Goal: Task Accomplishment & Management: Use online tool/utility

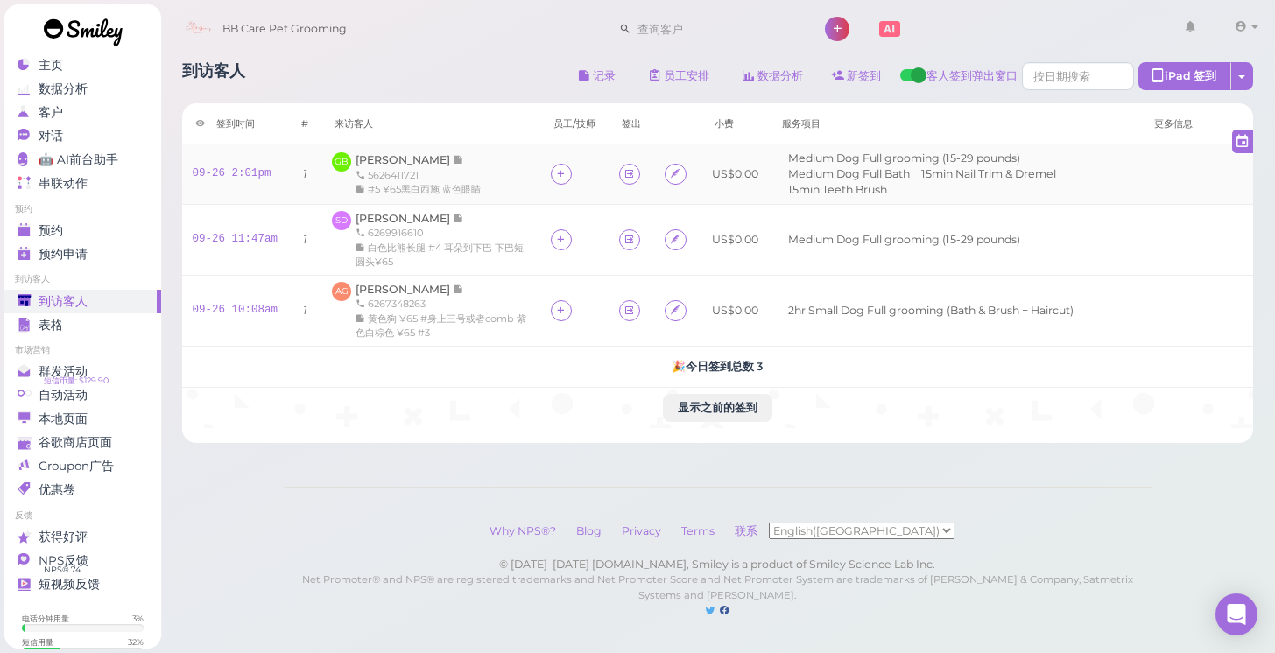
click at [374, 157] on span "[PERSON_NAME]" at bounding box center [404, 159] width 97 height 13
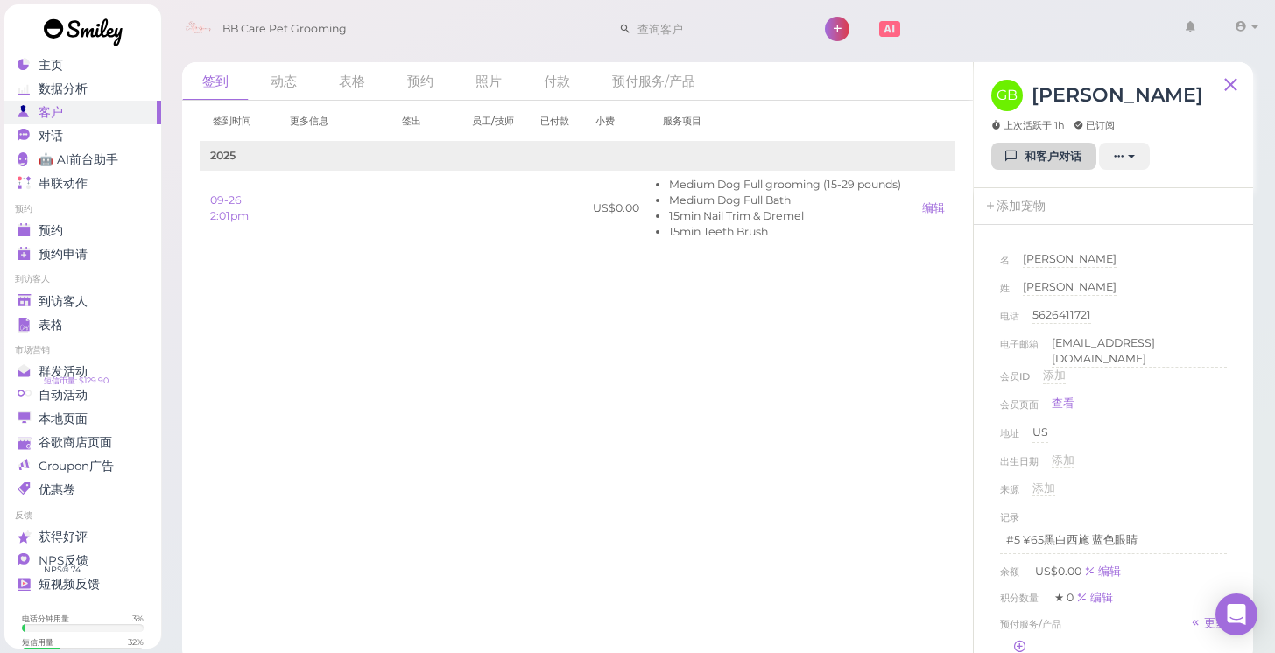
click at [1027, 162] on link "和客户对话" at bounding box center [1044, 157] width 105 height 28
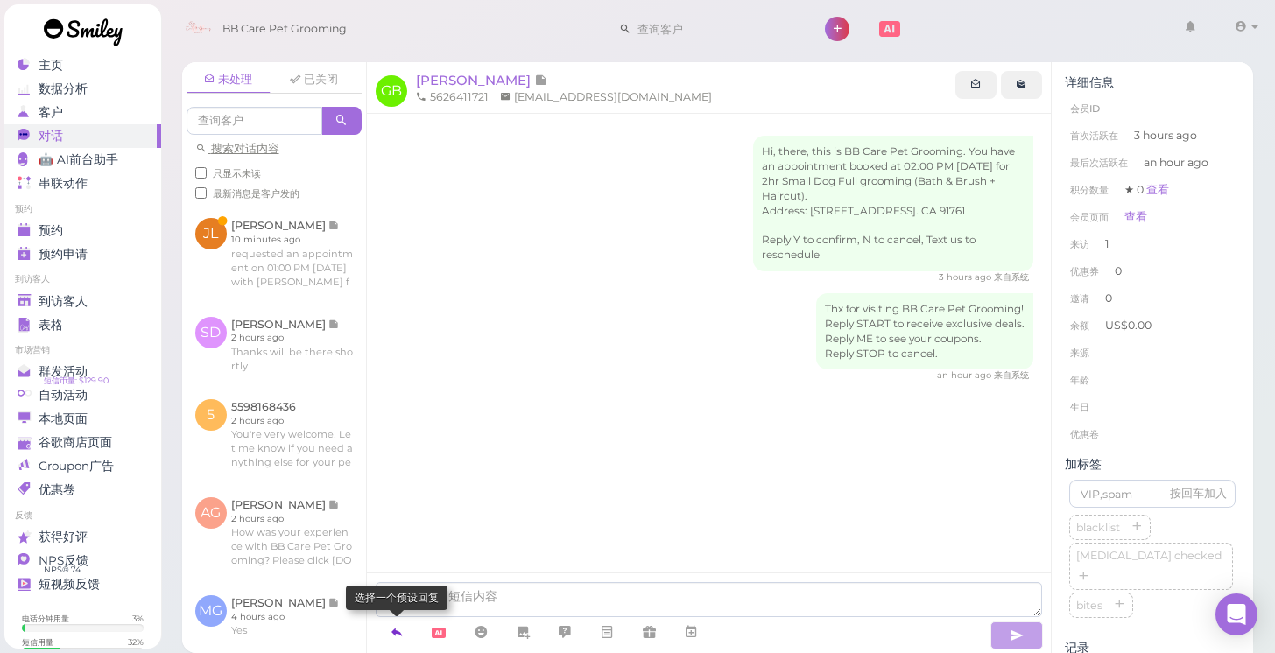
click at [406, 628] on link at bounding box center [397, 633] width 42 height 31
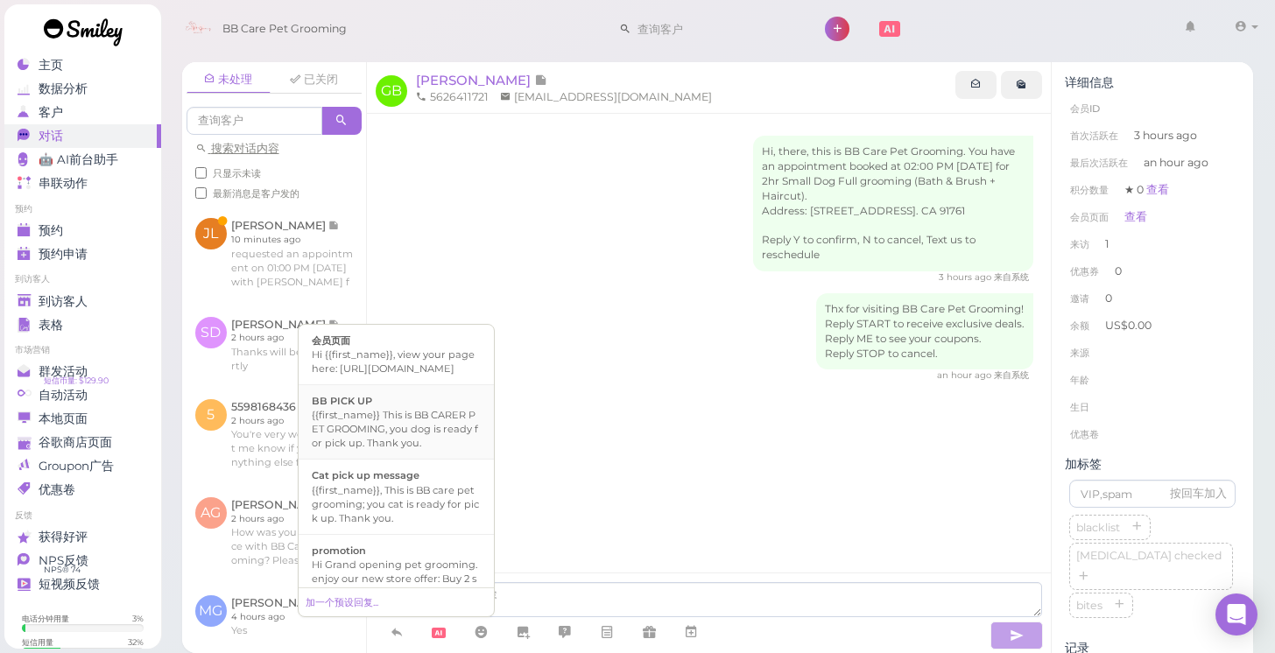
click at [392, 427] on div "{{first_name}} This is BB CARER PET GROOMING, you dog is ready for pick up. Tha…" at bounding box center [396, 429] width 169 height 42
type textarea "{{first_name}} This is BB CARER PET GROOMING, you dog is ready for pick up. Tha…"
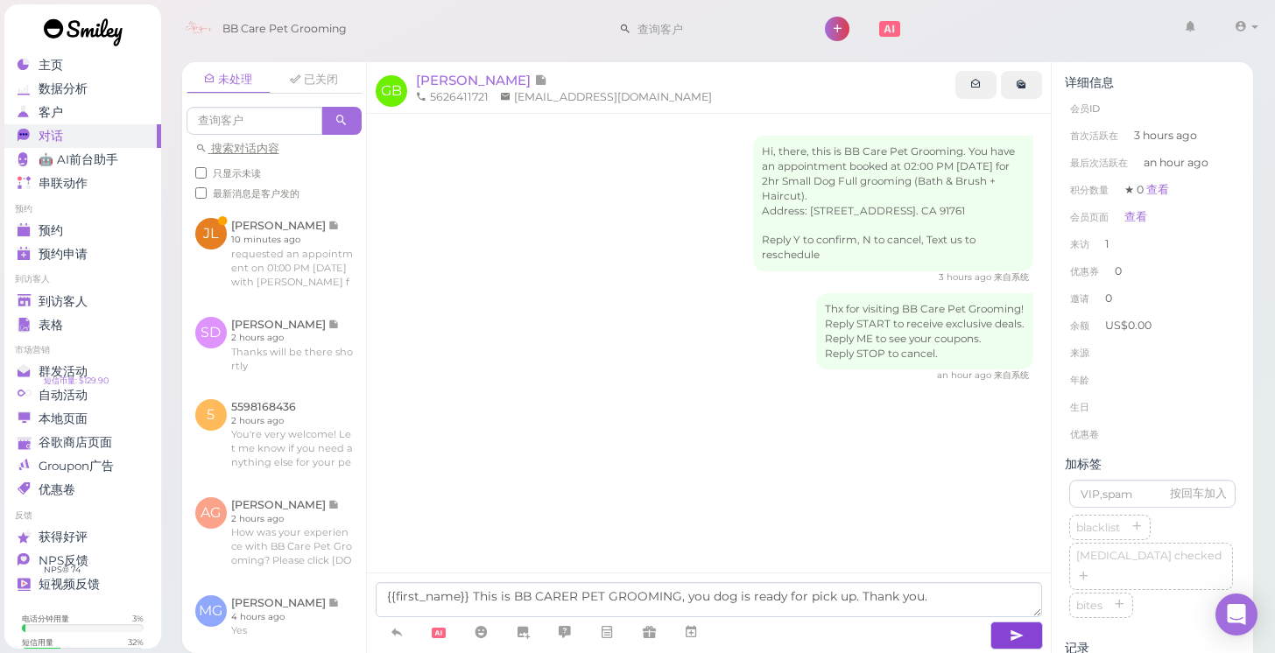
click at [1015, 631] on icon "button" at bounding box center [1017, 636] width 14 height 18
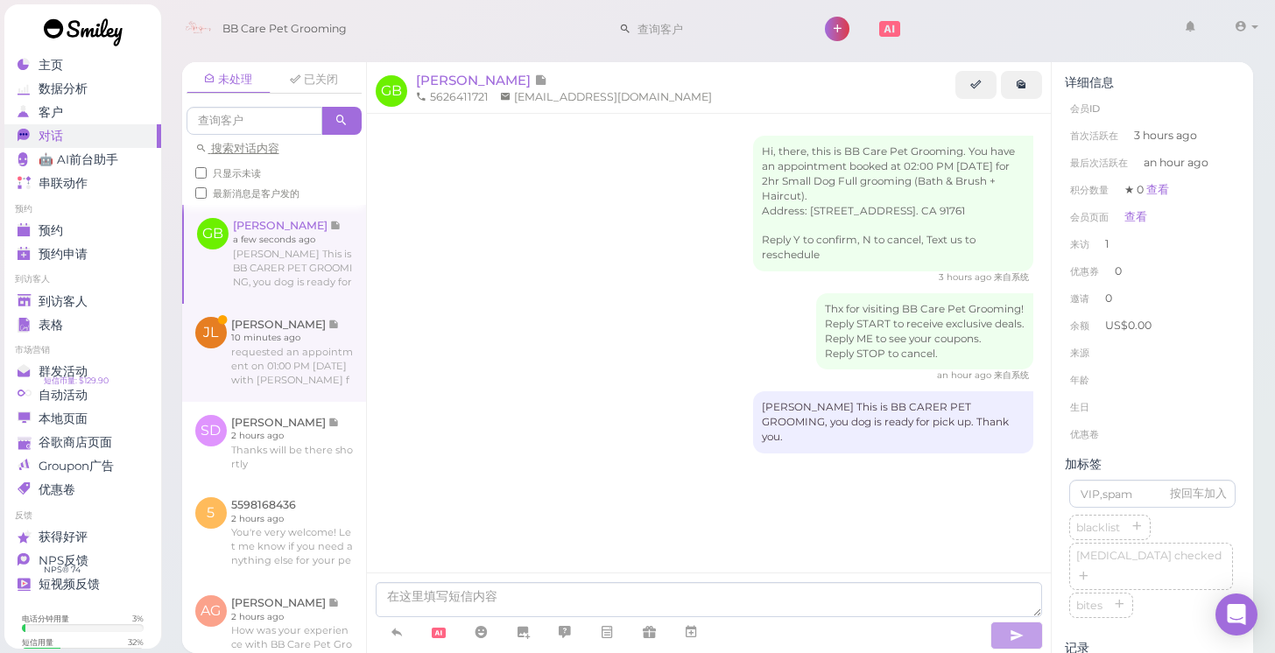
click at [272, 265] on link at bounding box center [275, 254] width 182 height 98
click at [273, 346] on link at bounding box center [274, 353] width 184 height 98
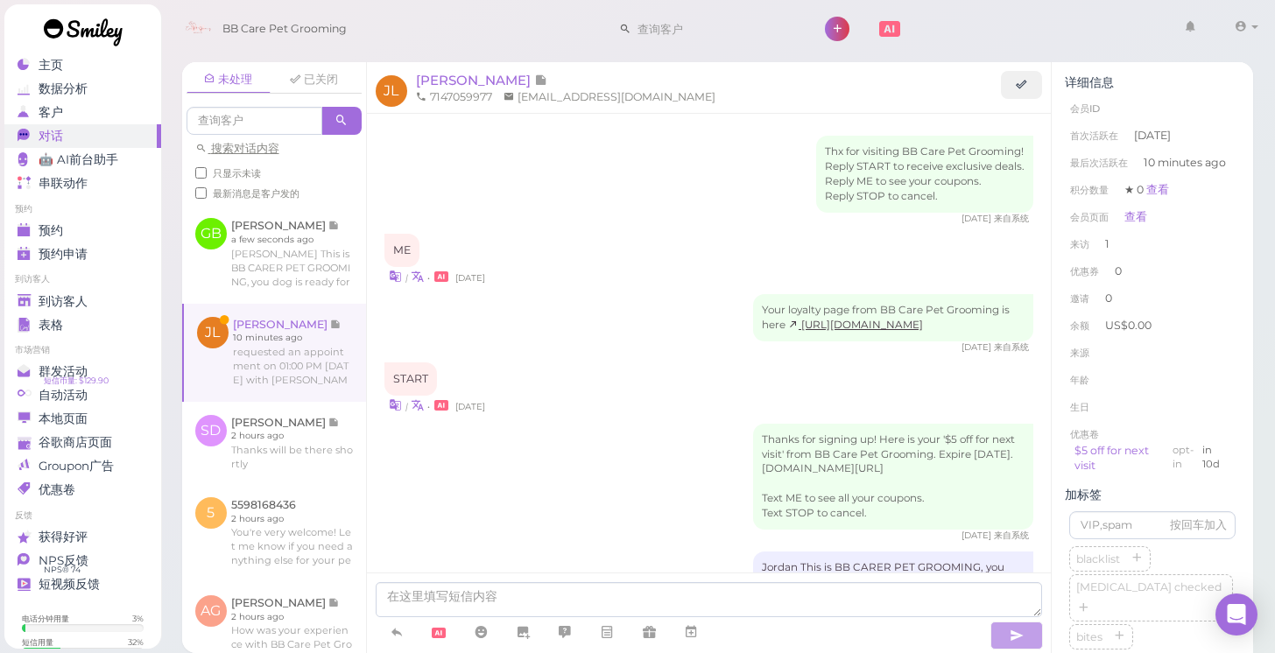
scroll to position [384, 0]
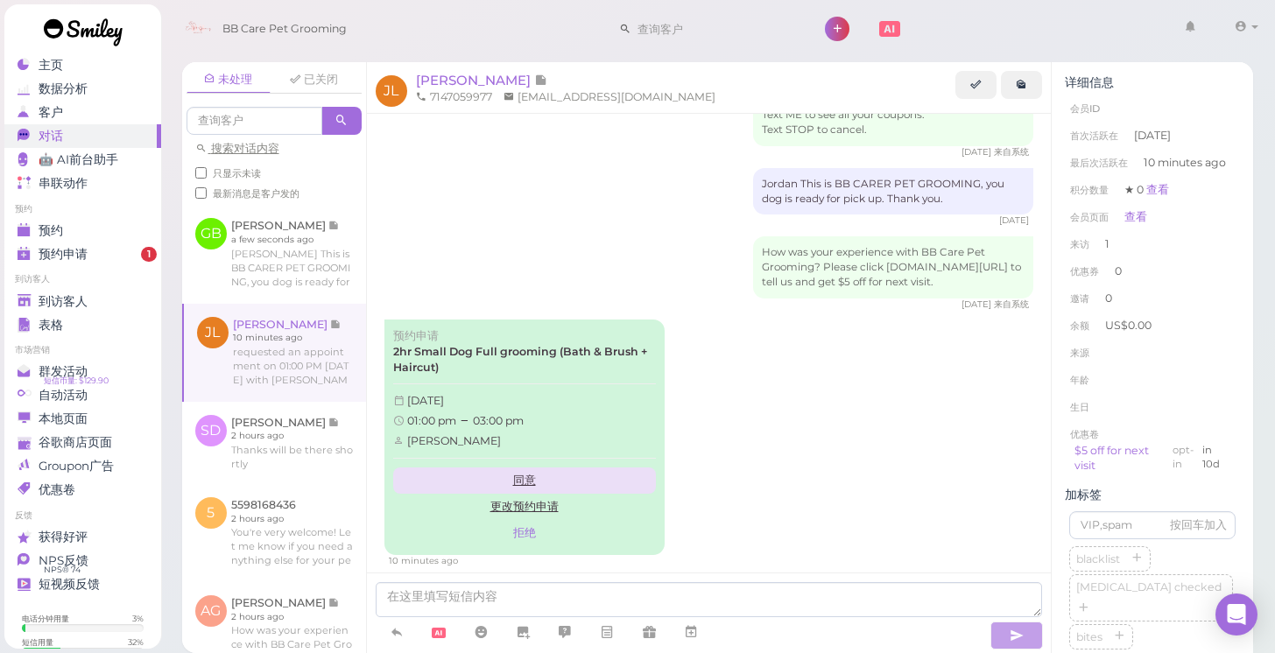
click at [512, 468] on link "同意" at bounding box center [524, 481] width 263 height 26
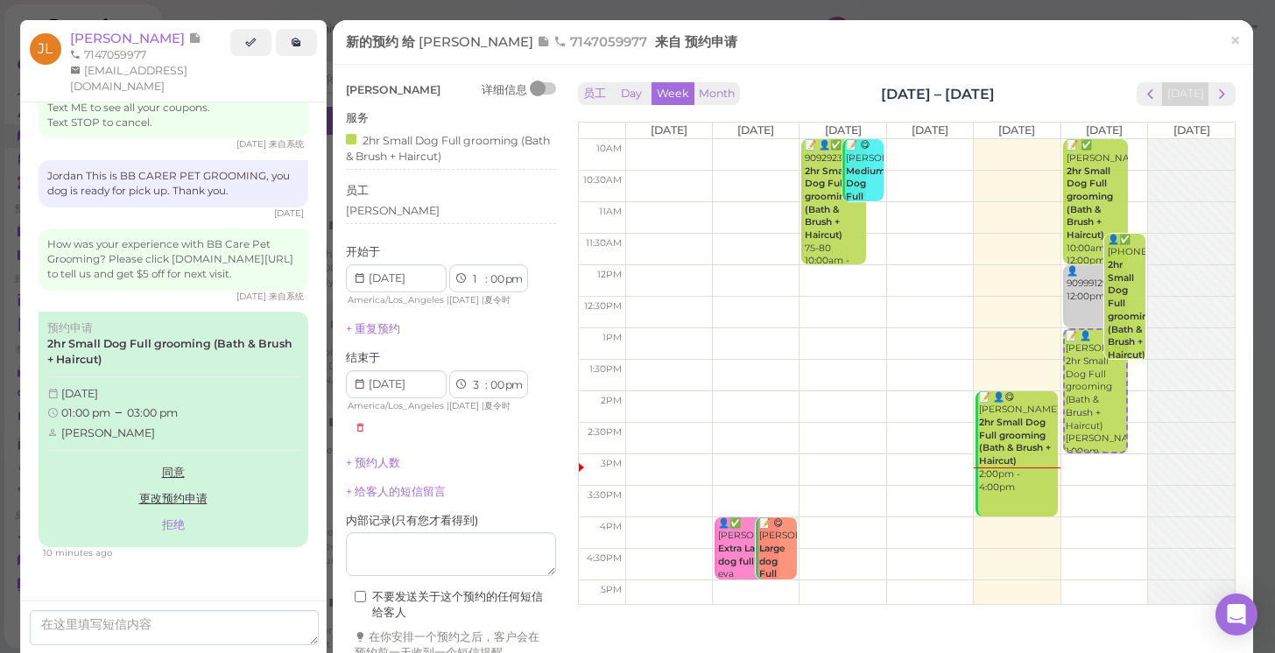
scroll to position [377, 0]
click at [520, 472] on div "[PERSON_NAME] 详细信息 服务 2hr Small Dog Full grooming (Bath & Brush + Haircut) 员工 […" at bounding box center [451, 371] width 210 height 579
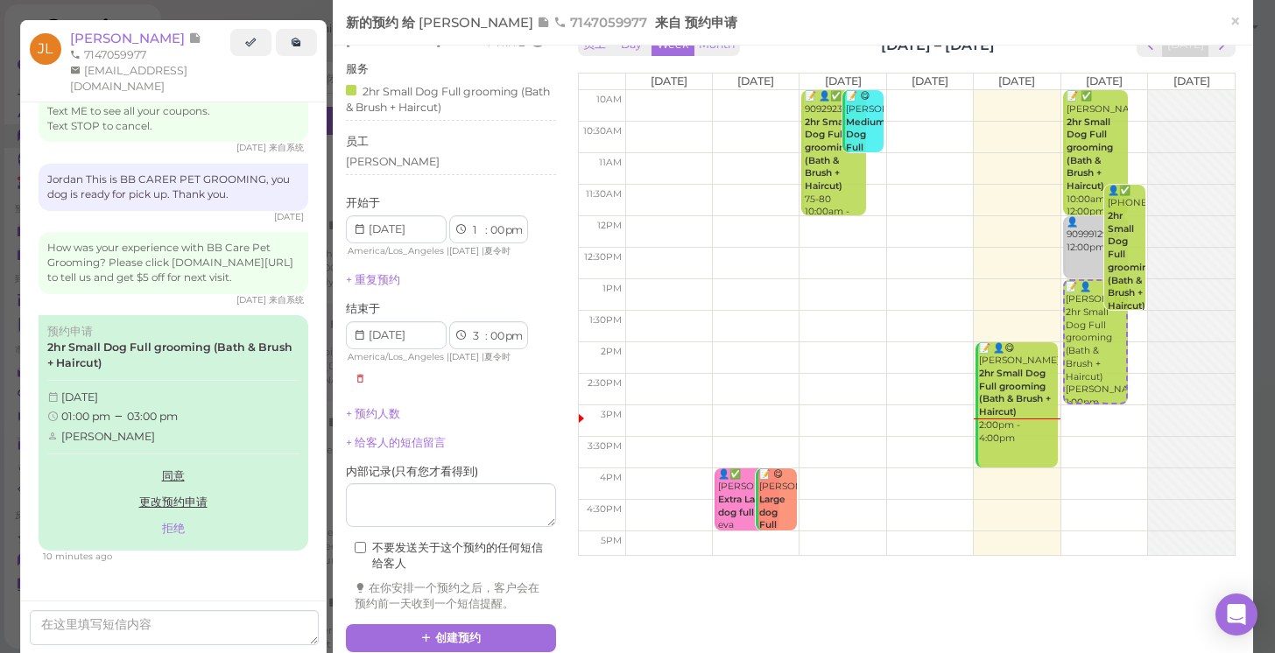
scroll to position [48, 0]
click at [479, 625] on button "创建预约" at bounding box center [451, 639] width 210 height 28
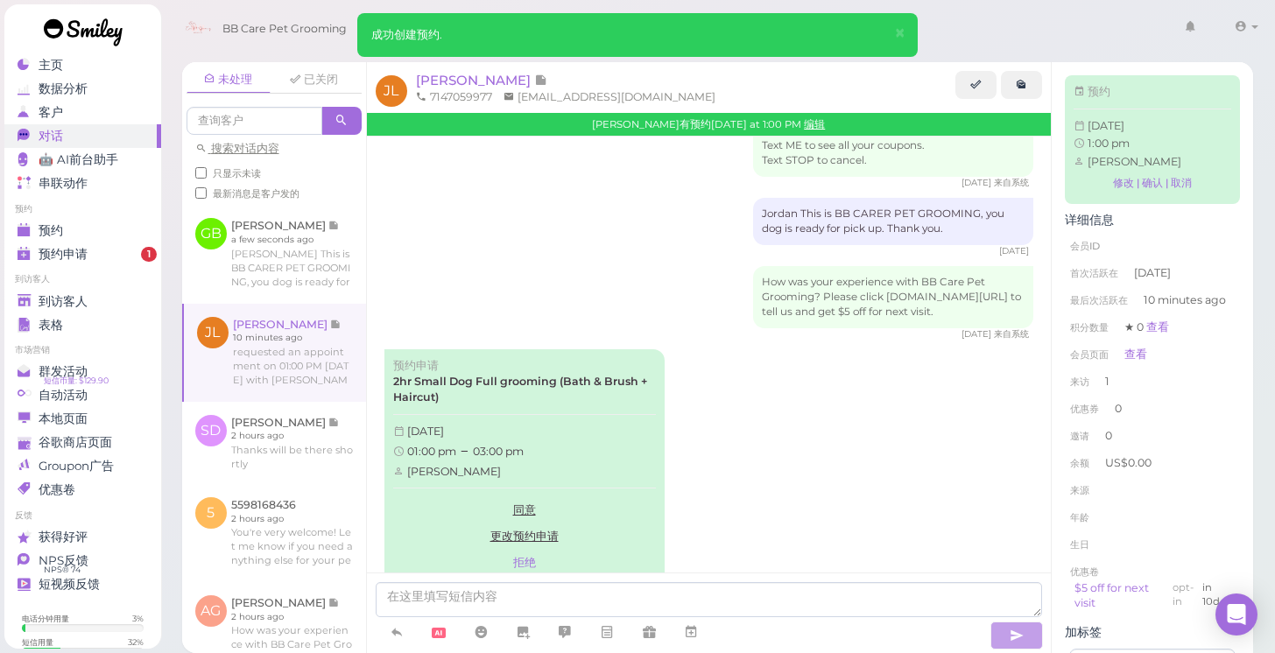
scroll to position [584, 0]
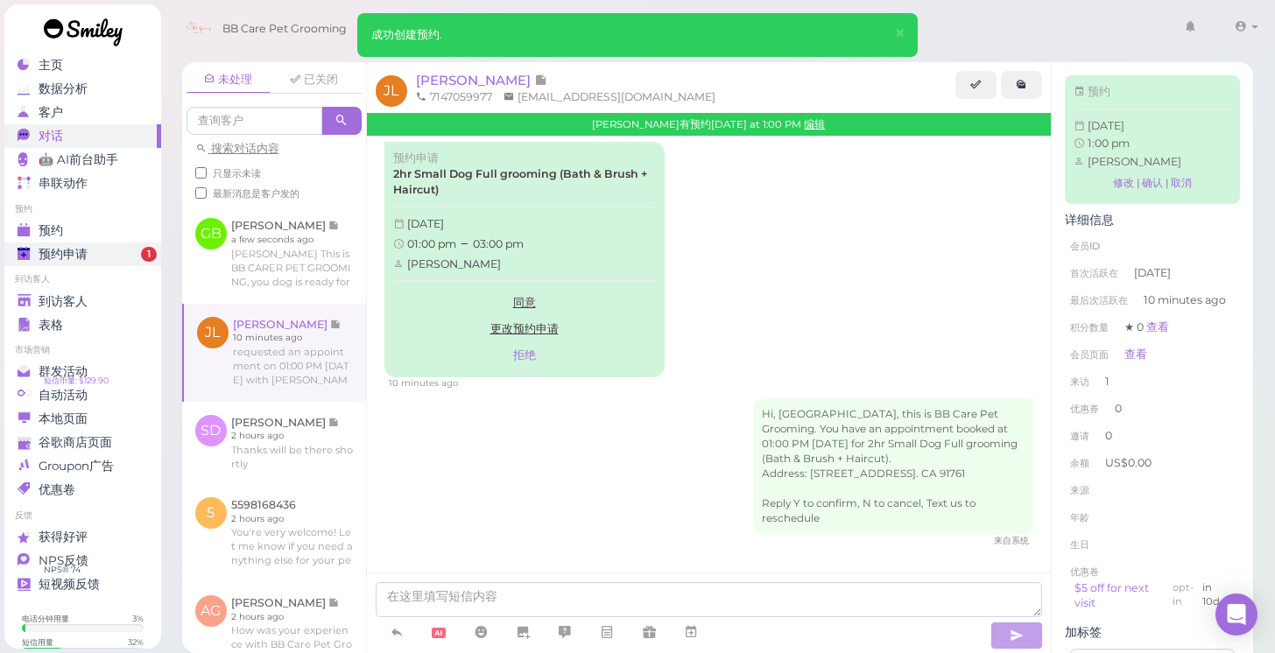
click at [94, 256] on div "预约申请" at bounding box center [81, 254] width 126 height 15
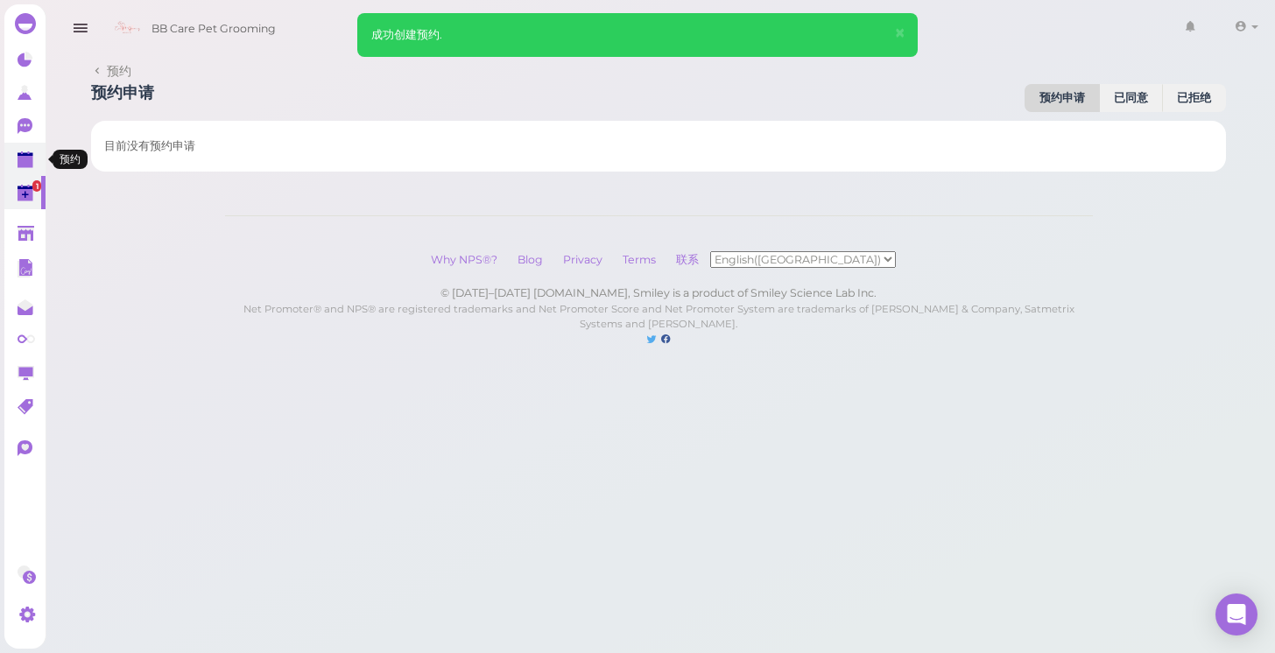
click at [15, 157] on link at bounding box center [24, 159] width 41 height 33
